Goal: Information Seeking & Learning: Learn about a topic

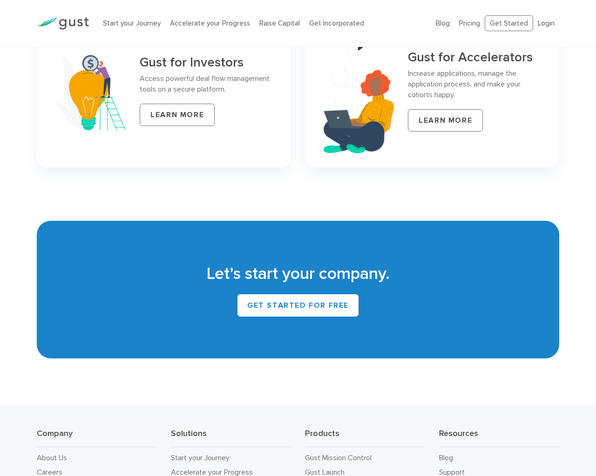
scroll to position [4060, 0]
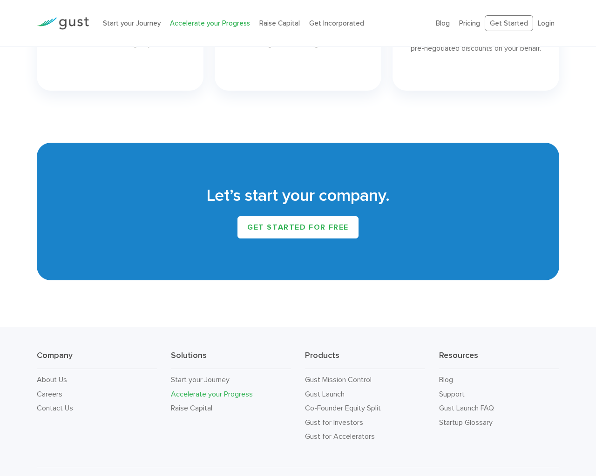
scroll to position [1423, 0]
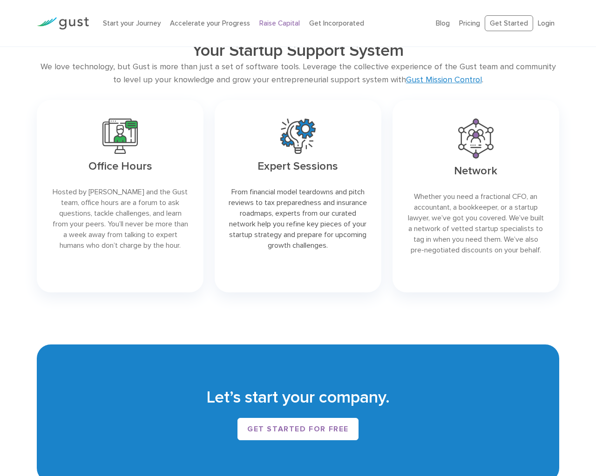
scroll to position [1392, 0]
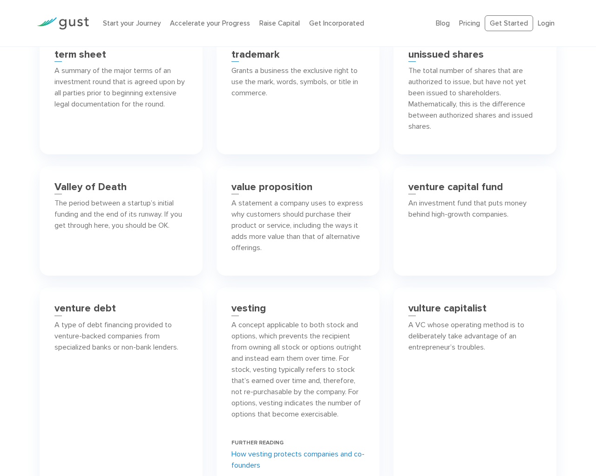
scroll to position [6747, 0]
